Goal: Transaction & Acquisition: Obtain resource

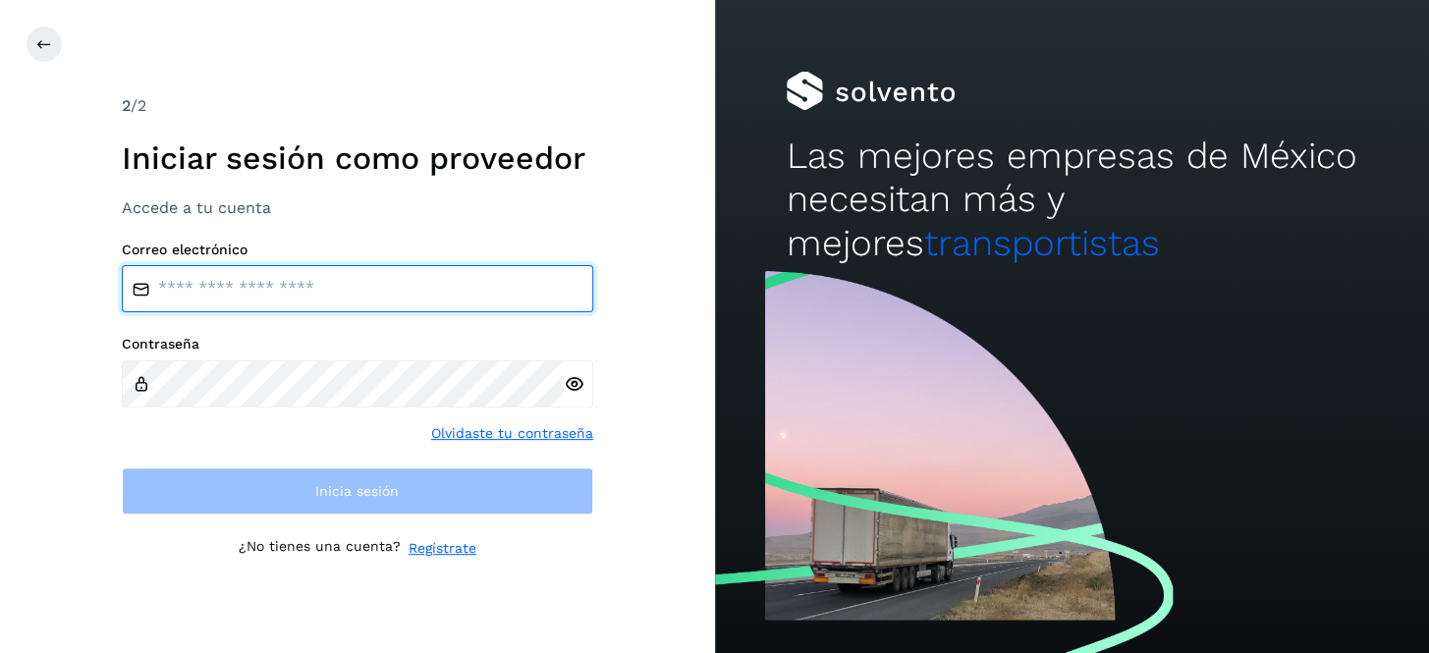
type input "**********"
click at [390, 288] on input "**********" at bounding box center [357, 288] width 471 height 47
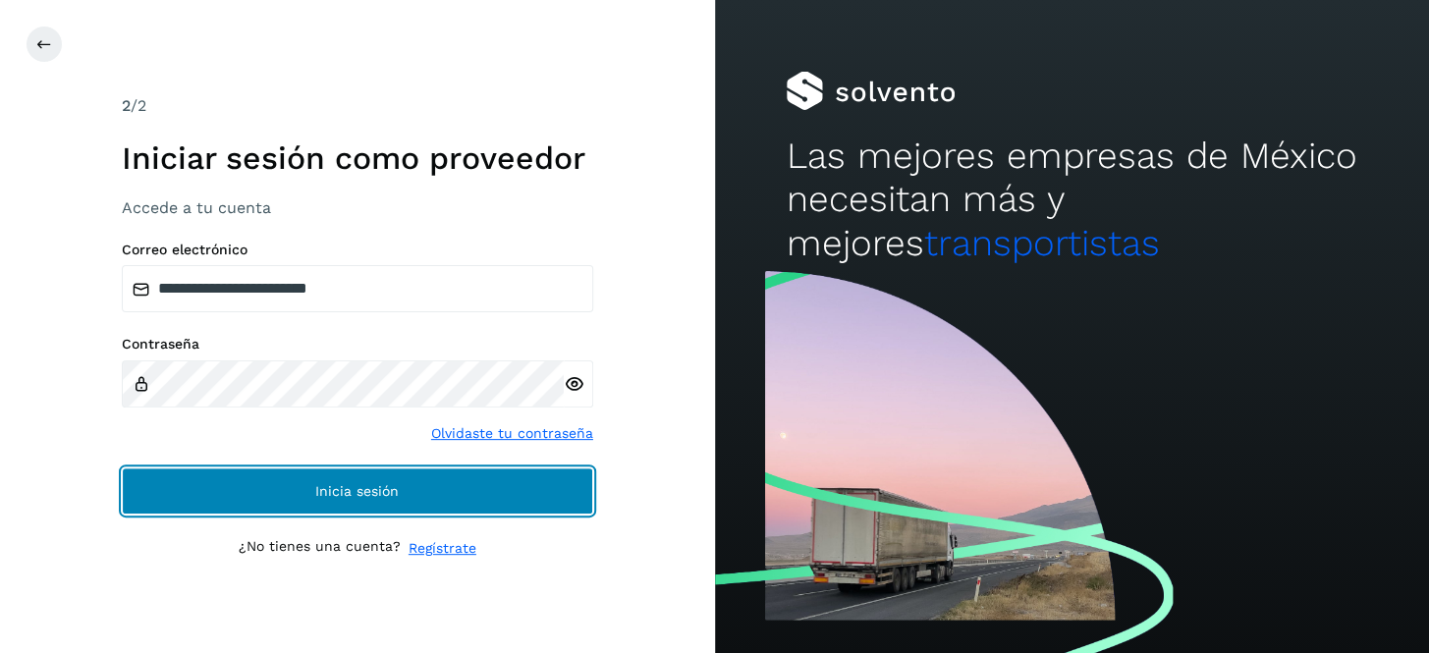
click at [377, 487] on span "Inicia sesión" at bounding box center [356, 491] width 83 height 14
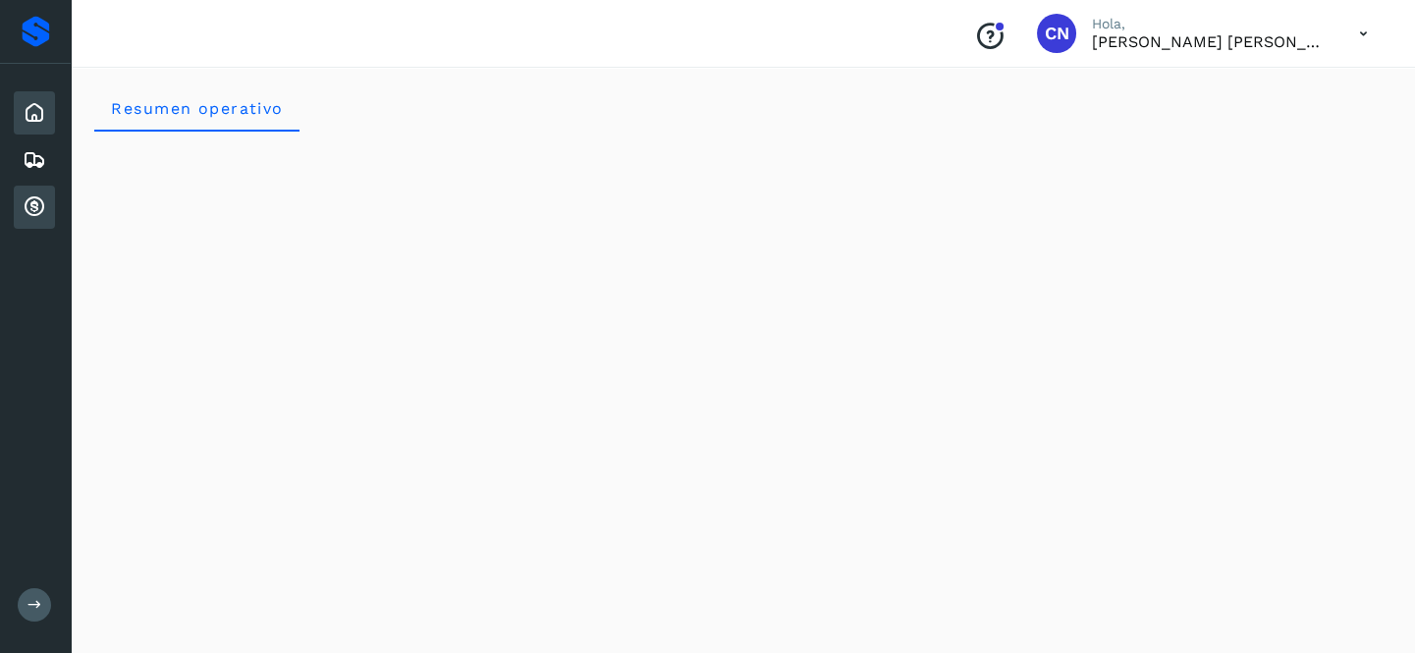
click at [42, 202] on icon at bounding box center [35, 207] width 24 height 24
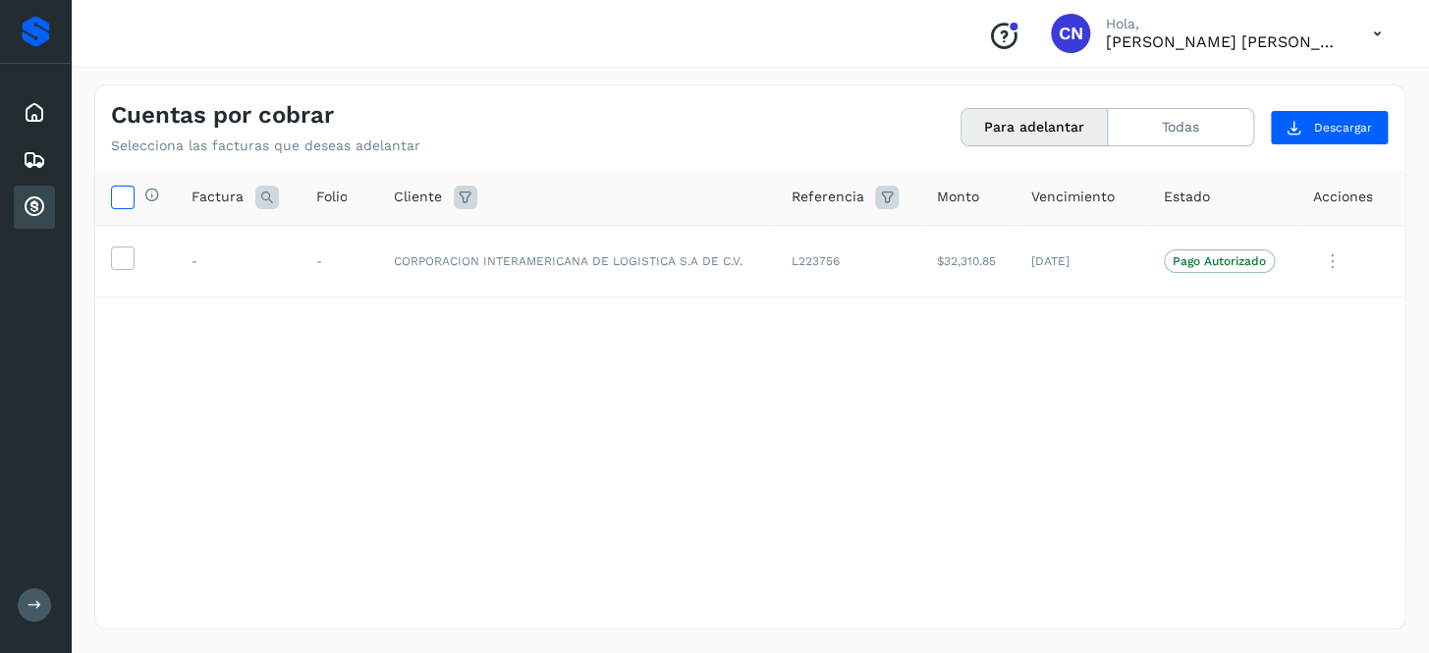
click at [132, 194] on icon at bounding box center [122, 196] width 21 height 21
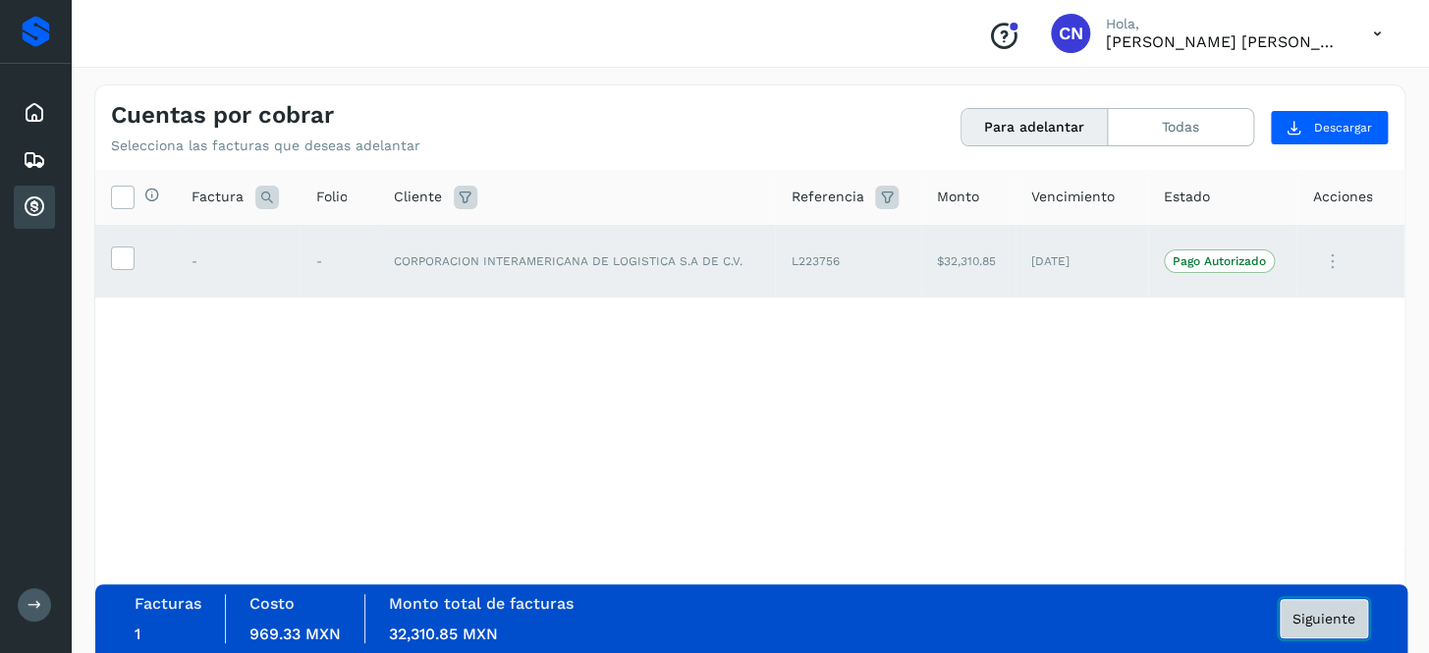
click at [1334, 622] on span "Siguiente" at bounding box center [1323, 619] width 63 height 14
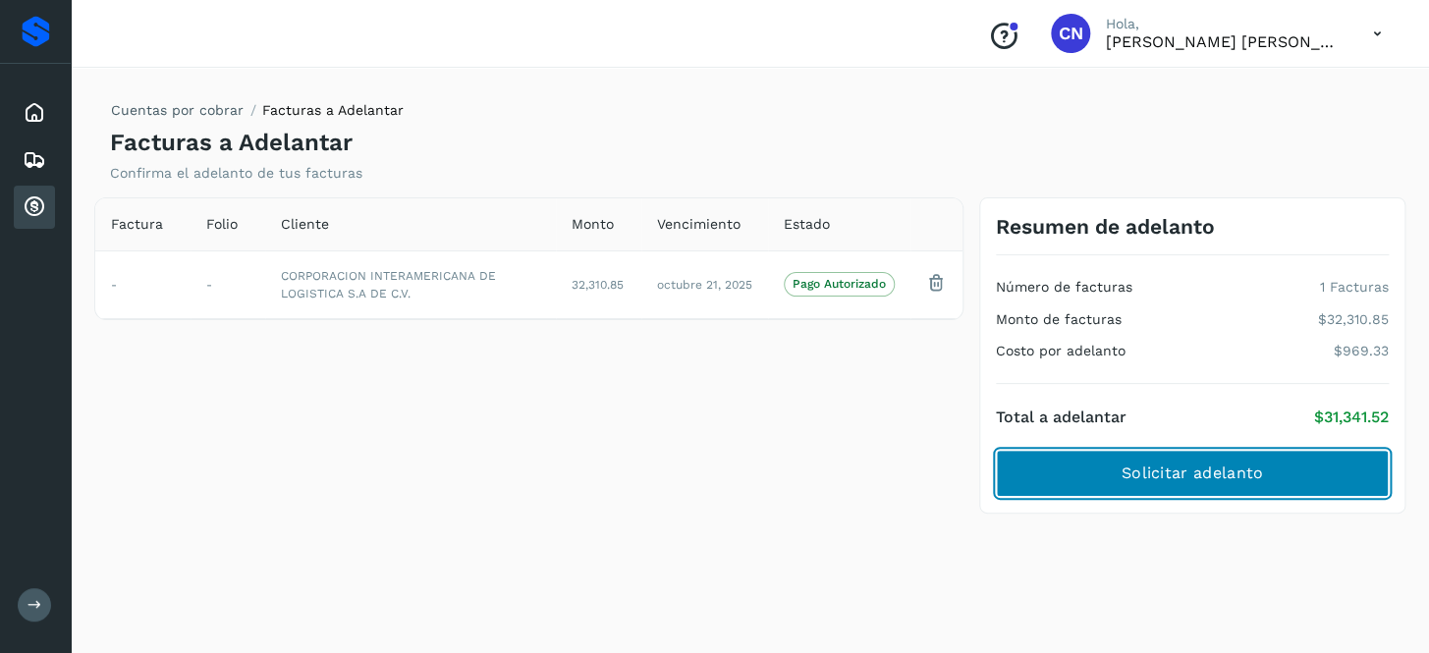
click at [1212, 478] on span "Solicitar adelanto" at bounding box center [1191, 473] width 141 height 22
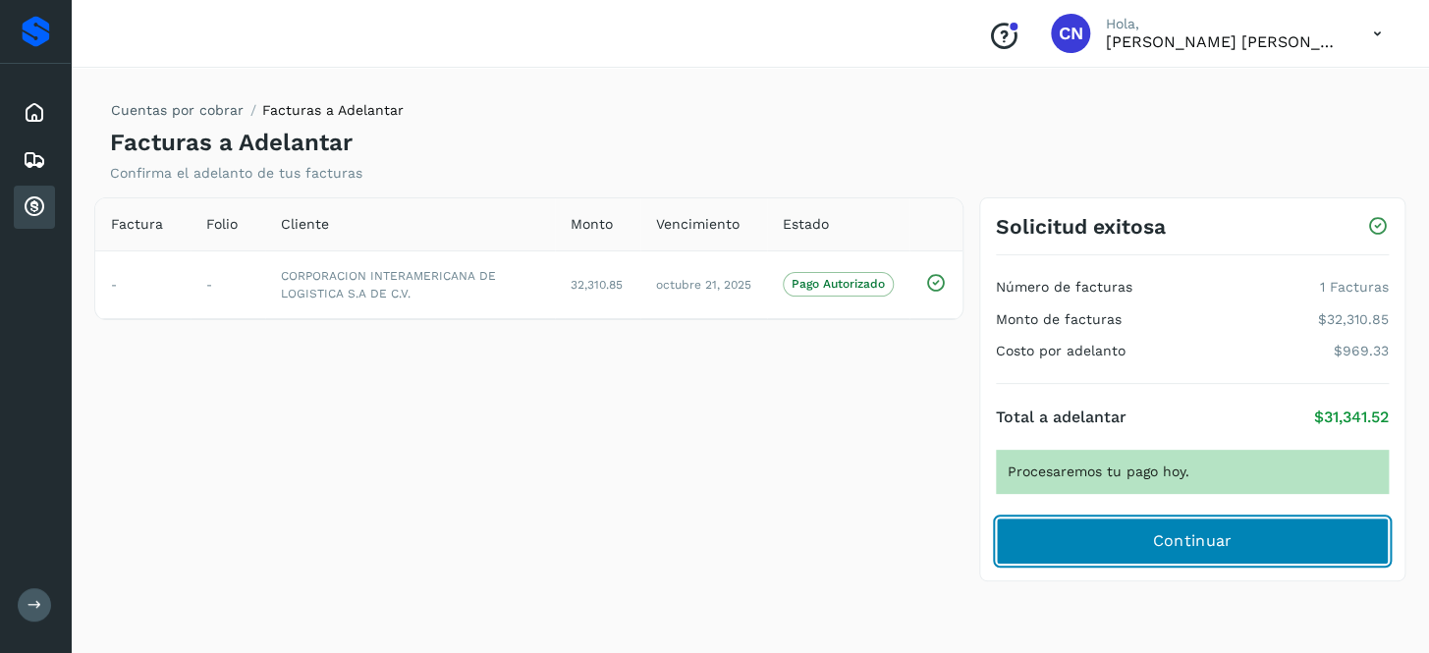
click at [1203, 534] on span "Continuar" at bounding box center [1192, 541] width 80 height 22
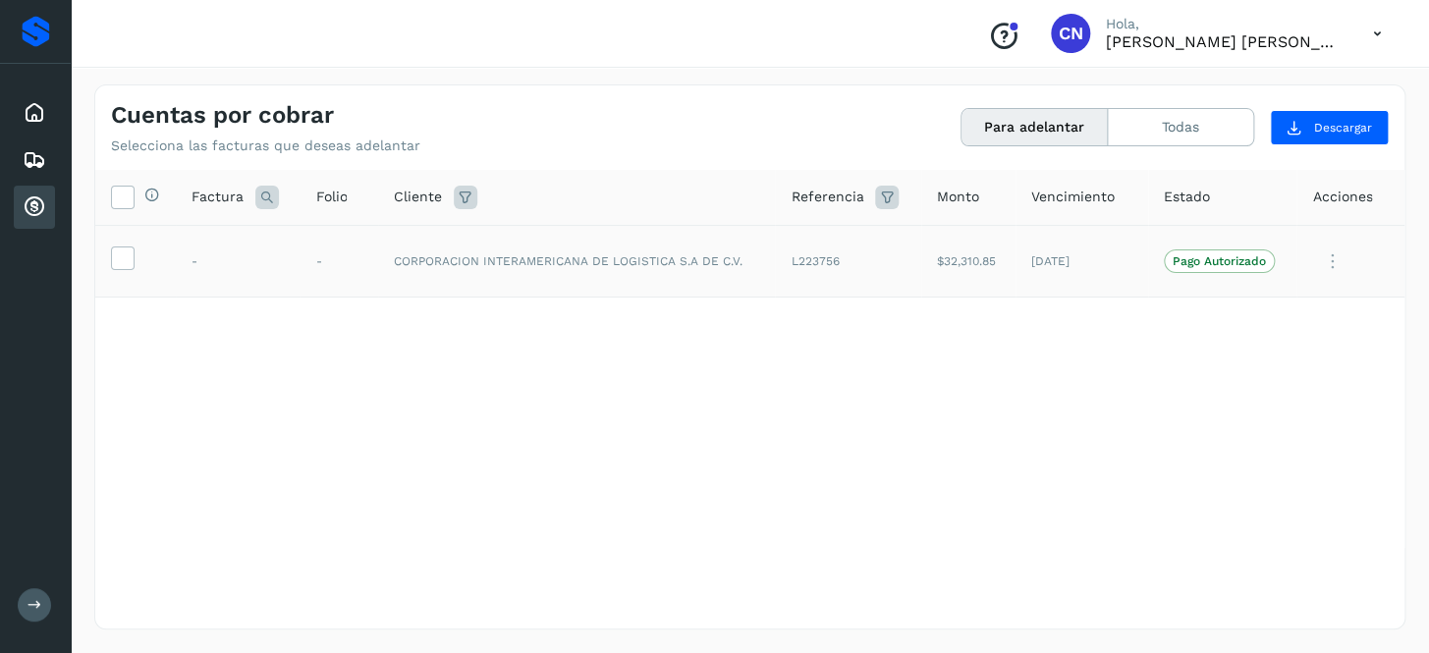
click at [108, 258] on td at bounding box center [135, 261] width 81 height 73
click at [120, 256] on icon at bounding box center [122, 256] width 21 height 21
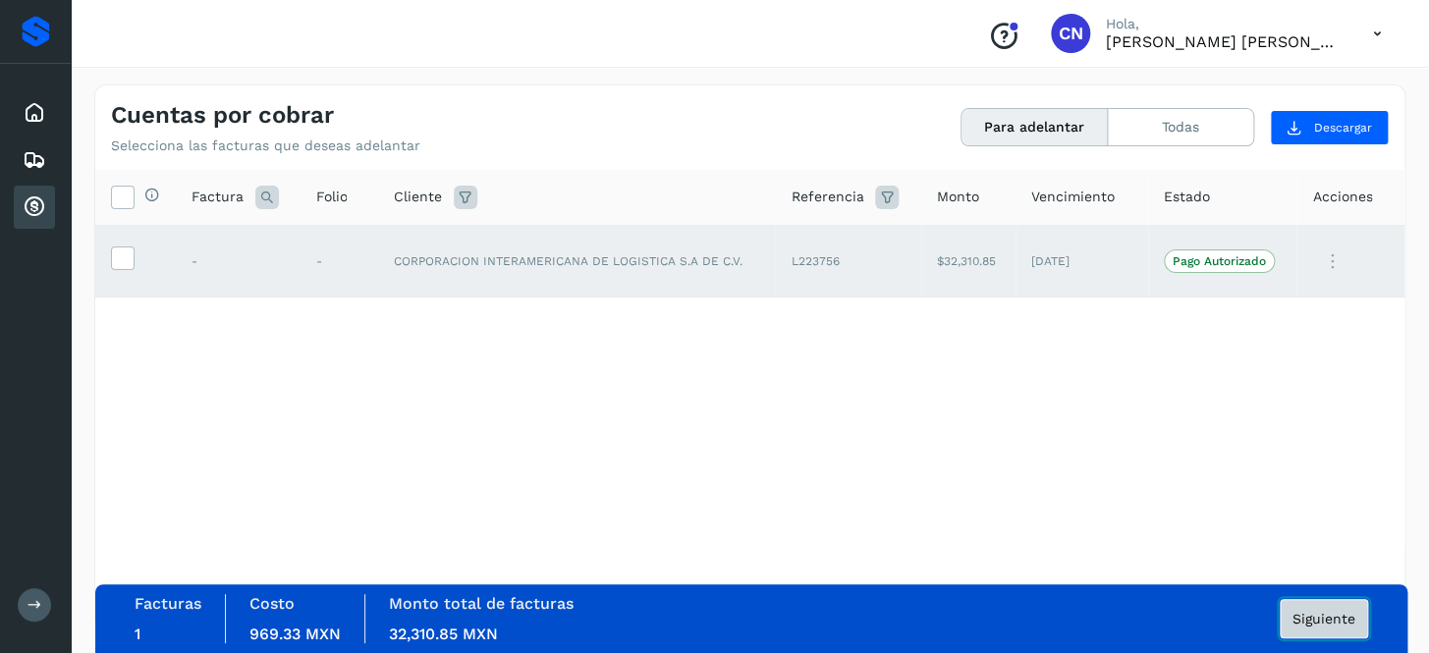
click at [1338, 612] on span "Siguiente" at bounding box center [1323, 619] width 63 height 14
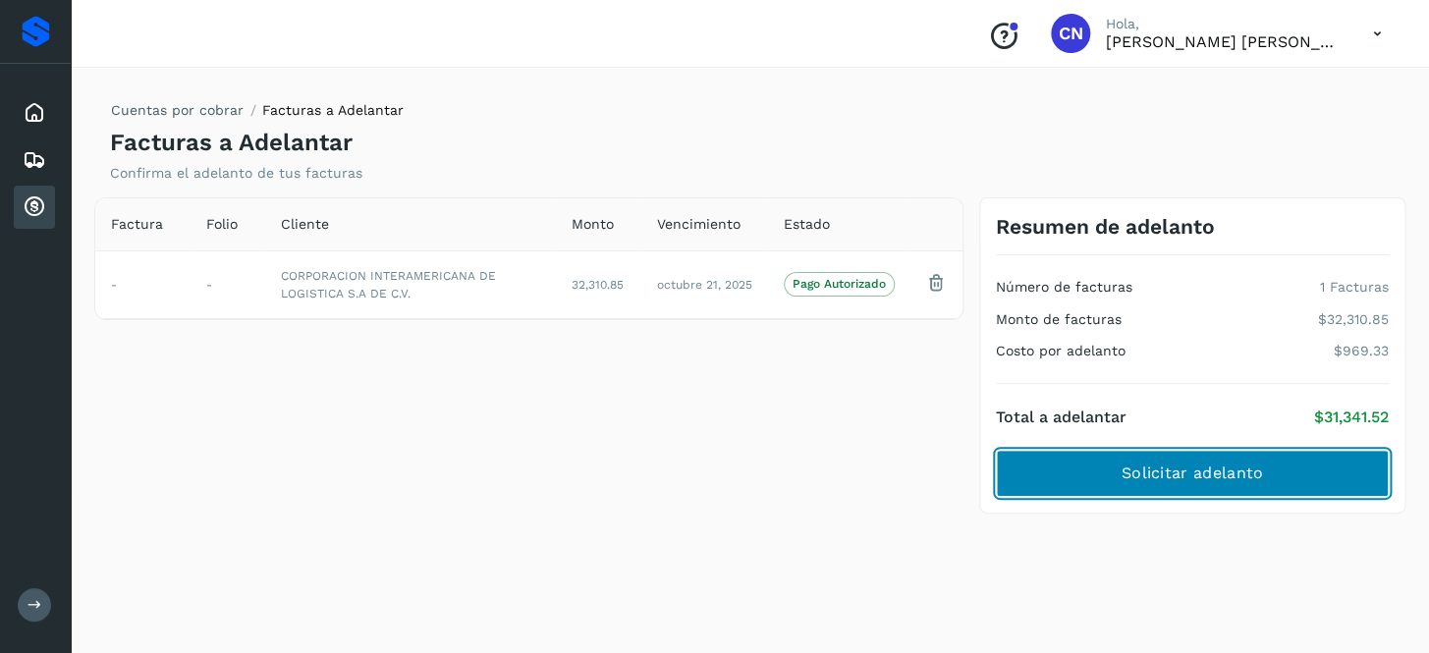
click at [1178, 460] on button "Solicitar adelanto" at bounding box center [1192, 473] width 393 height 47
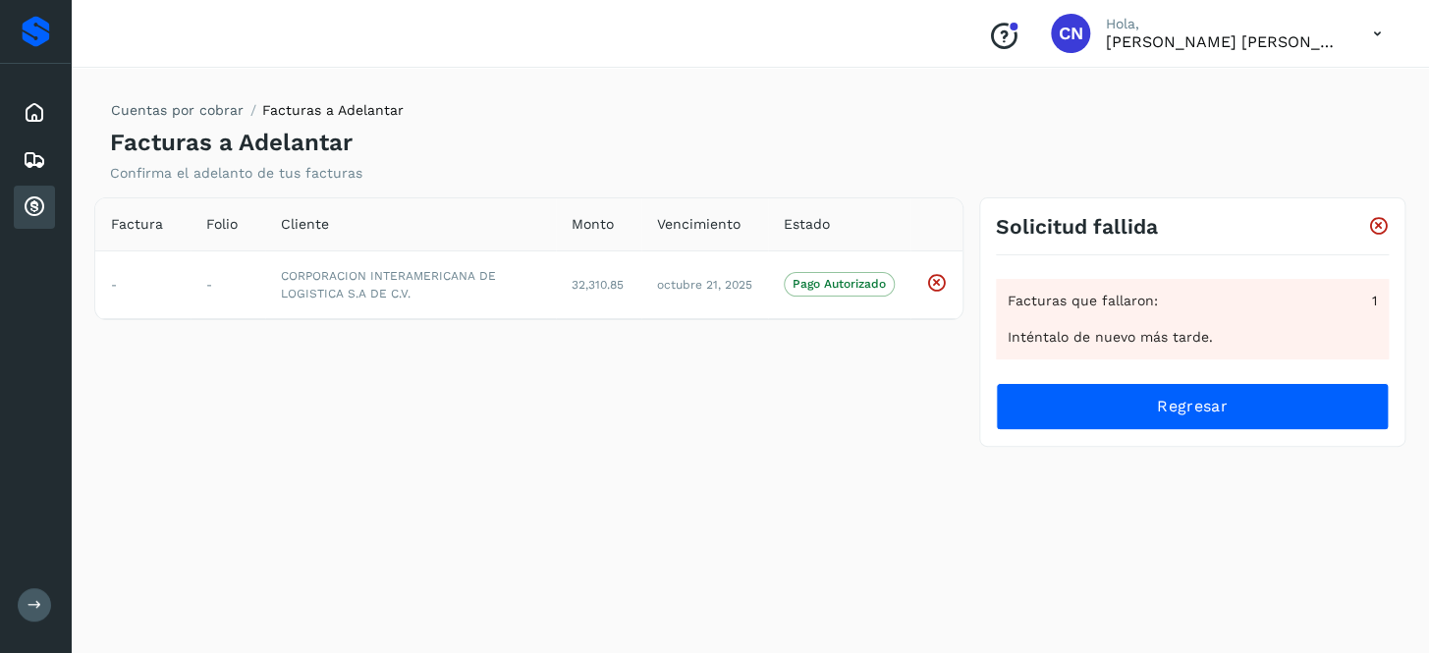
click at [1381, 153] on div "Cuentas por cobrar Facturas a Adelantar Facturas a Adelantar Confirma el adelan…" at bounding box center [749, 132] width 1311 height 97
click at [930, 282] on icon at bounding box center [936, 282] width 21 height 21
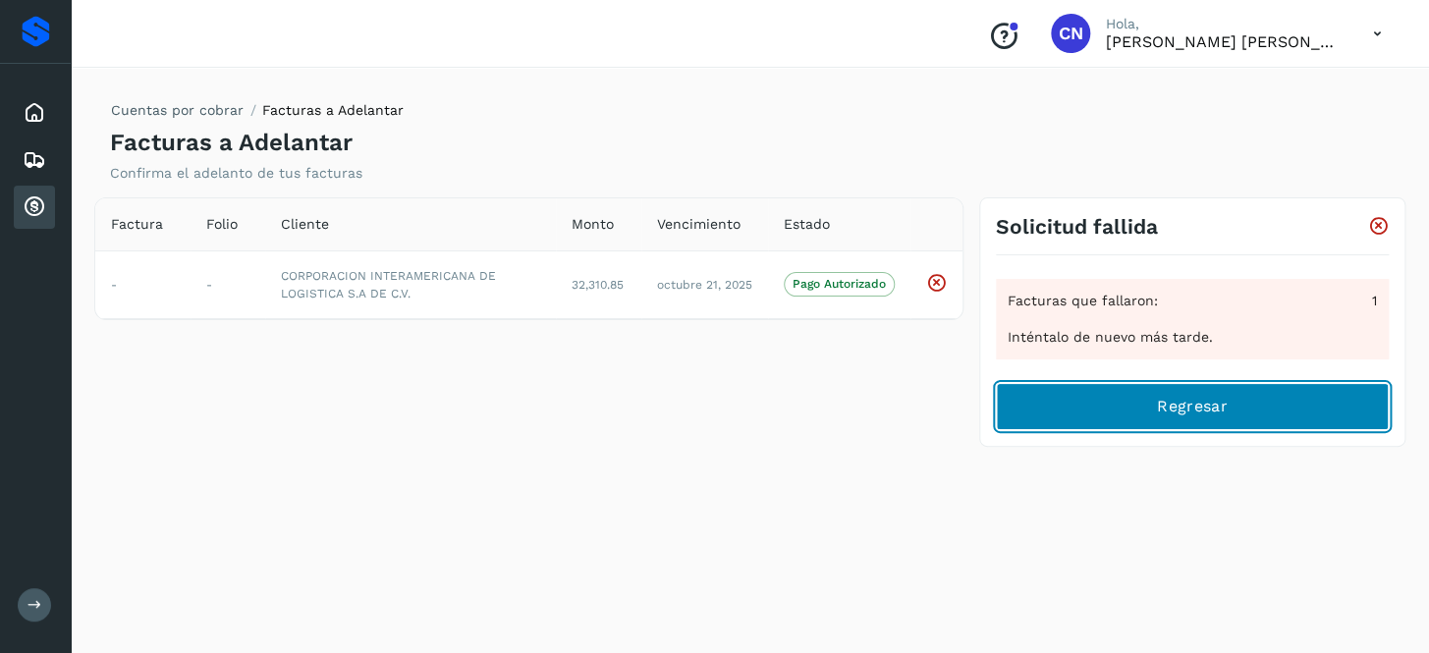
click at [1301, 402] on button "Regresar" at bounding box center [1192, 406] width 393 height 47
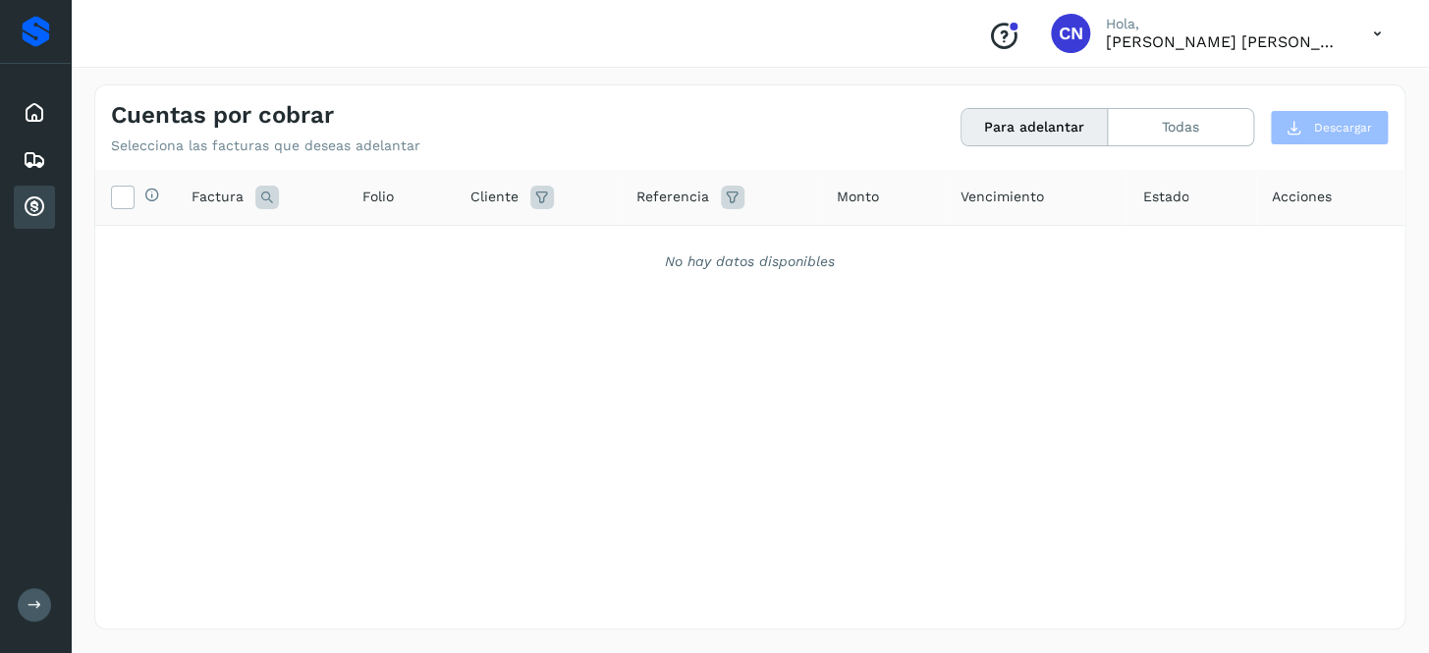
click at [1009, 439] on div "Selecciona todas las facturas disponibles para adelanto Factura Folio Cliente R…" at bounding box center [749, 359] width 1309 height 378
